Goal: Task Accomplishment & Management: Manage account settings

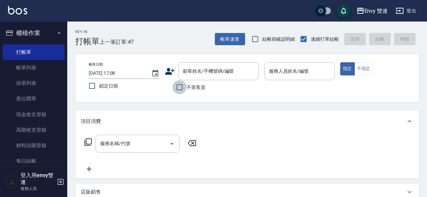
click at [181, 88] on input "不留客資" at bounding box center [180, 87] width 14 height 14
checkbox input "true"
type input "[PERSON_NAME]/0922735437/"
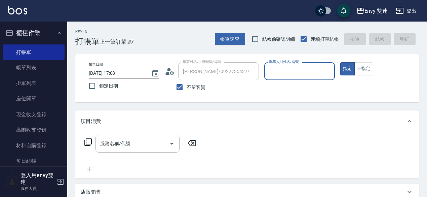
type input "Zoe-9"
type input "[PERSON_NAME]/0968198259/"
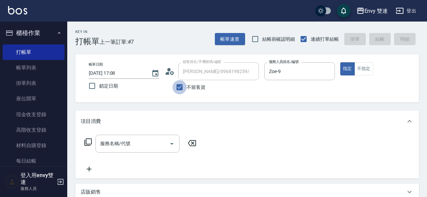
click at [183, 86] on input "不留客資" at bounding box center [180, 87] width 14 height 14
checkbox input "true"
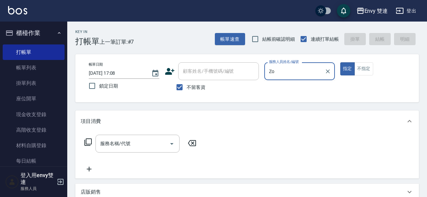
type input "Z"
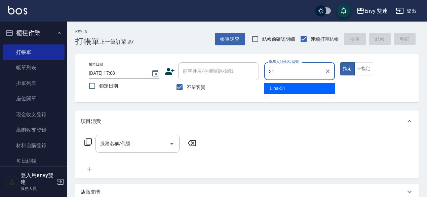
type input "Lina-31"
type button "true"
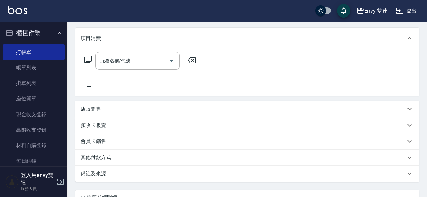
scroll to position [85, 0]
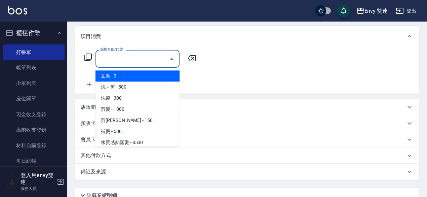
click at [143, 63] on input "服務名稱/代號" at bounding box center [133, 59] width 68 height 12
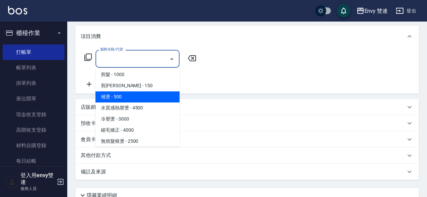
scroll to position [36, 0]
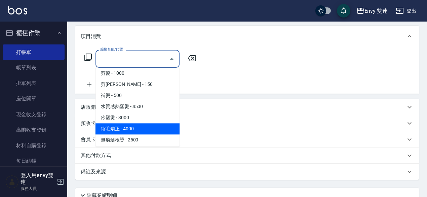
click at [135, 128] on span "縮毛矯正 - 4000" at bounding box center [138, 128] width 84 height 11
type input "縮毛矯正 (304)"
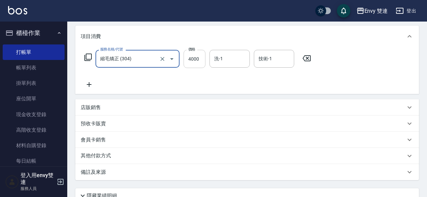
click at [202, 54] on input "4000" at bounding box center [195, 59] width 22 height 18
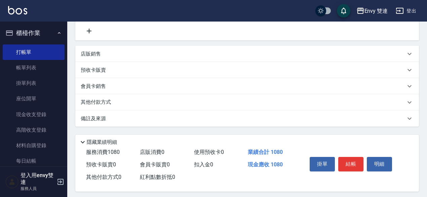
scroll to position [143, 0]
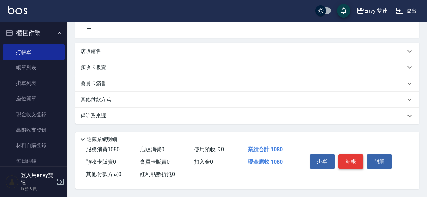
type input "1080"
click at [353, 160] on button "結帳" at bounding box center [351, 161] width 25 height 14
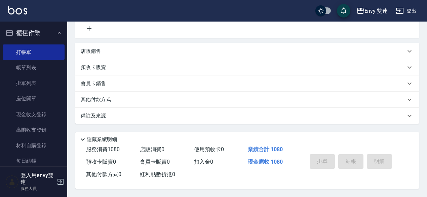
type input "[DATE] 17:43"
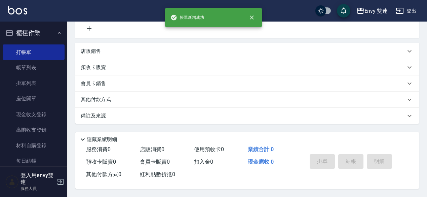
scroll to position [0, 0]
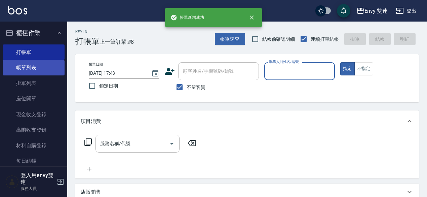
click at [28, 68] on link "帳單列表" at bounding box center [34, 67] width 62 height 15
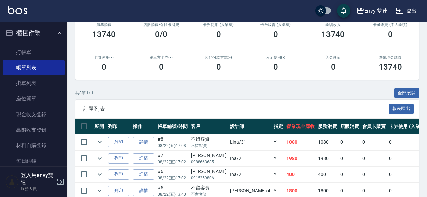
scroll to position [90, 0]
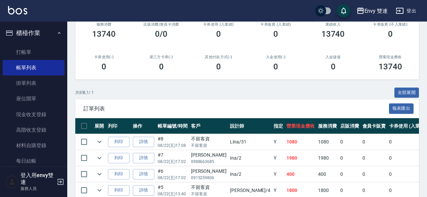
click at [136, 136] on td "詳情" at bounding box center [143, 142] width 25 height 16
click at [143, 142] on link "詳情" at bounding box center [144, 142] width 22 height 10
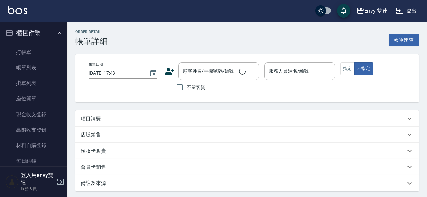
type input "[DATE] 17:08"
checkbox input "true"
type input "Lina-31"
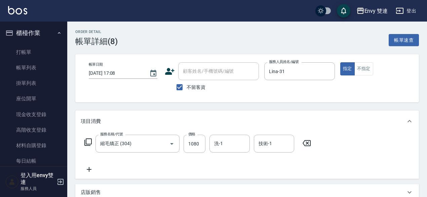
type input "縮毛矯正 (304)"
drag, startPoint x: 163, startPoint y: 122, endPoint x: 110, endPoint y: 90, distance: 62.4
click at [110, 90] on div "帳單日期 [DATE] 17:08" at bounding box center [124, 78] width 71 height 32
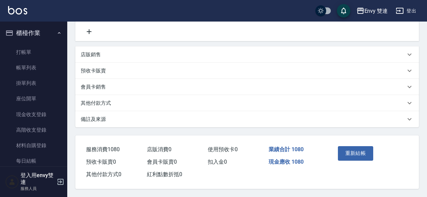
scroll to position [139, 0]
click at [91, 100] on p "其他付款方式" at bounding box center [96, 103] width 30 height 7
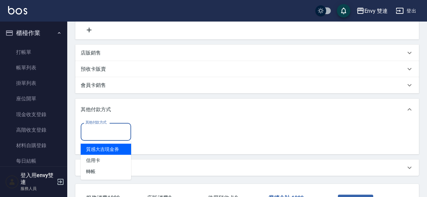
click at [98, 127] on input "其他付款方式" at bounding box center [106, 132] width 44 height 12
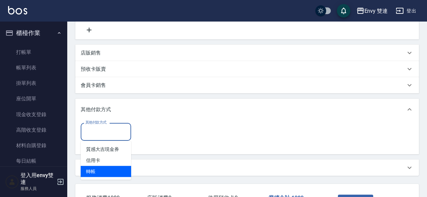
click at [97, 167] on span "轉帳" at bounding box center [106, 171] width 50 height 11
type input "轉帳"
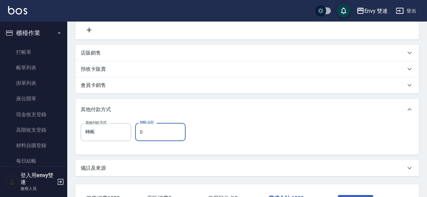
click at [166, 131] on input "0" at bounding box center [160, 132] width 50 height 18
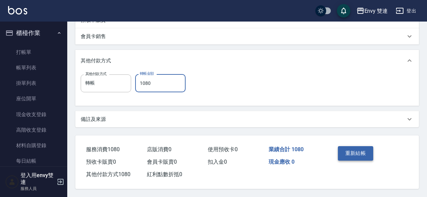
type input "1080"
click at [364, 147] on button "重新結帳" at bounding box center [356, 153] width 36 height 14
